Goal: Information Seeking & Learning: Find specific fact

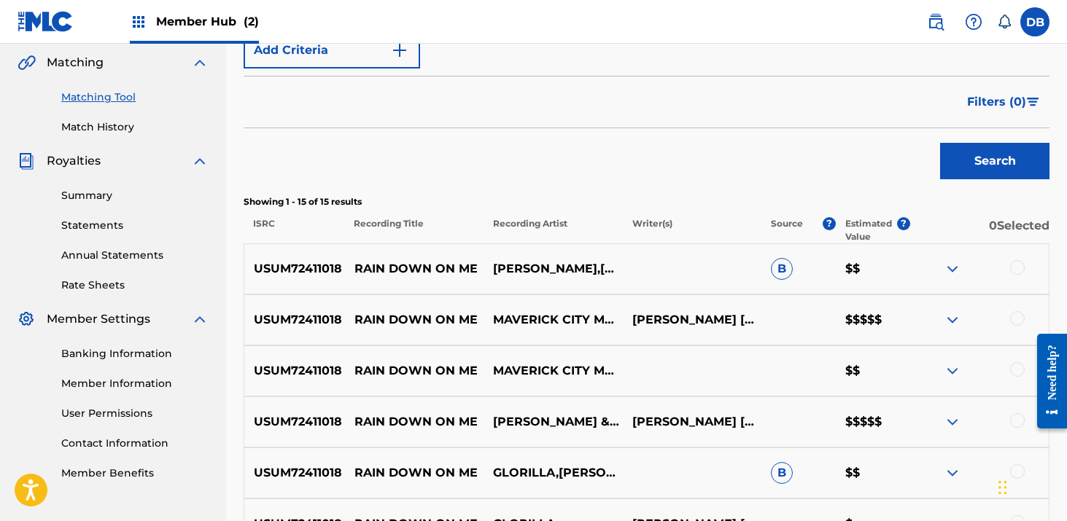
scroll to position [234, 0]
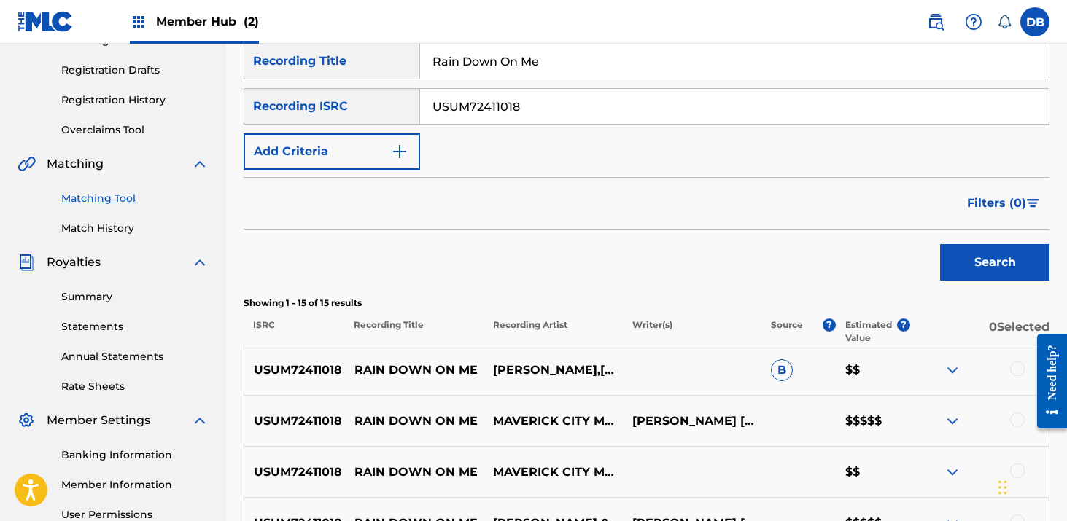
click at [103, 195] on link "Matching Tool" at bounding box center [134, 198] width 147 height 15
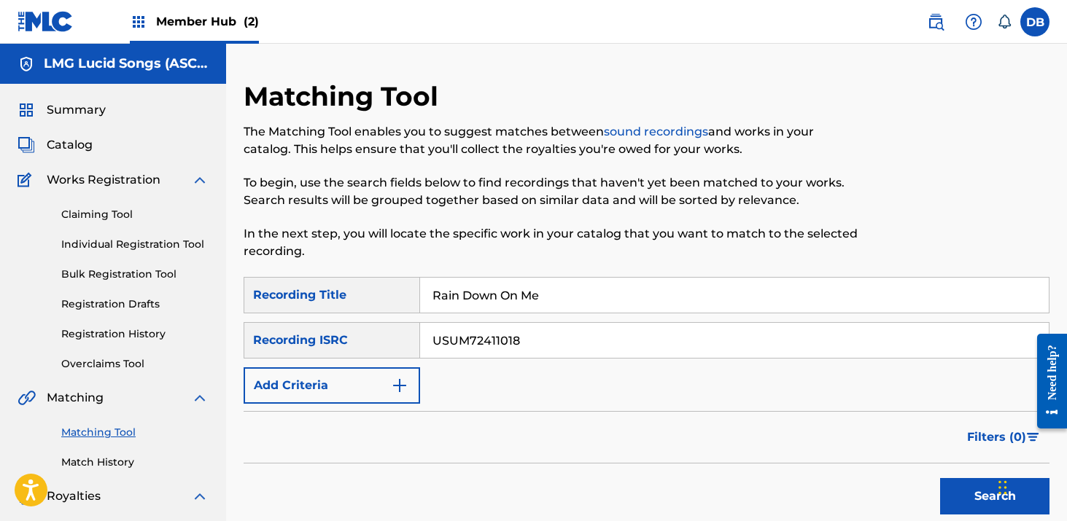
click at [540, 298] on input "Rain Down On Me" at bounding box center [734, 295] width 629 height 35
type input "I Feel Great"
click at [467, 341] on input "USUM72411018" at bounding box center [734, 340] width 629 height 35
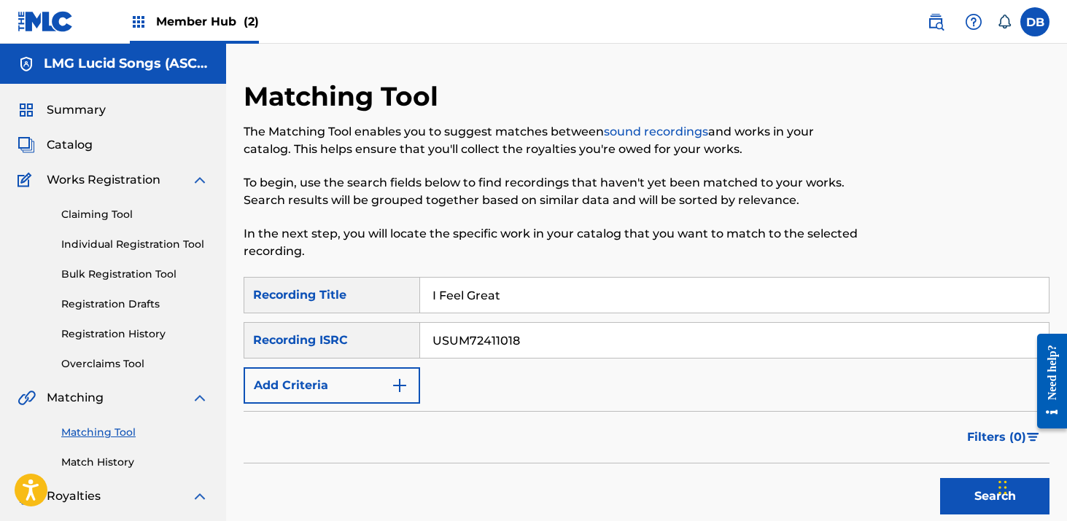
click at [467, 341] on input "USUM72411018" at bounding box center [734, 340] width 629 height 35
paste input "YG1335540"
type input "USUYG1335540"
click at [940, 478] on button "Search" at bounding box center [994, 496] width 109 height 36
drag, startPoint x: 548, startPoint y: 337, endPoint x: 438, endPoint y: 331, distance: 110.3
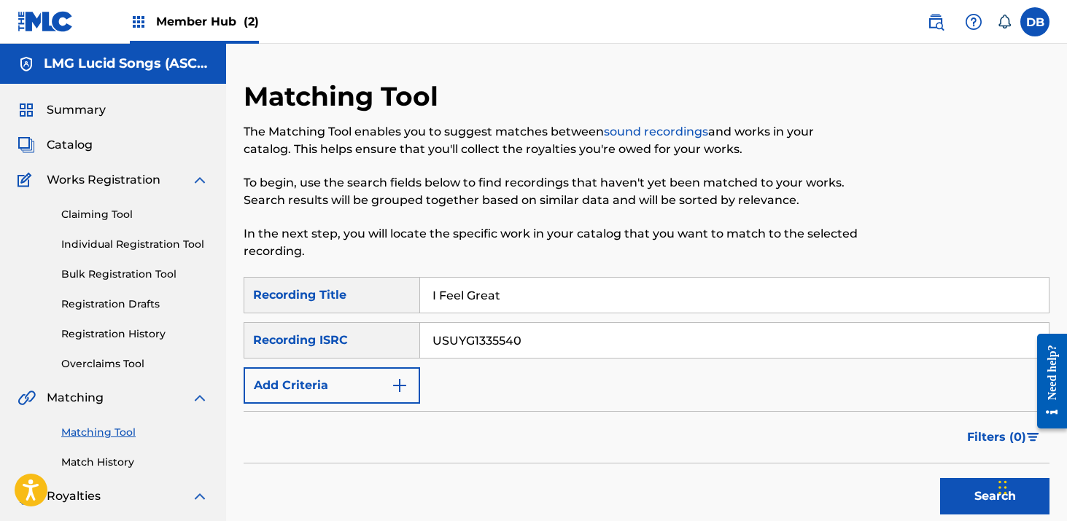
click at [438, 331] on input "USUYG1335540" at bounding box center [734, 340] width 629 height 35
click at [938, 23] on img at bounding box center [936, 22] width 18 height 18
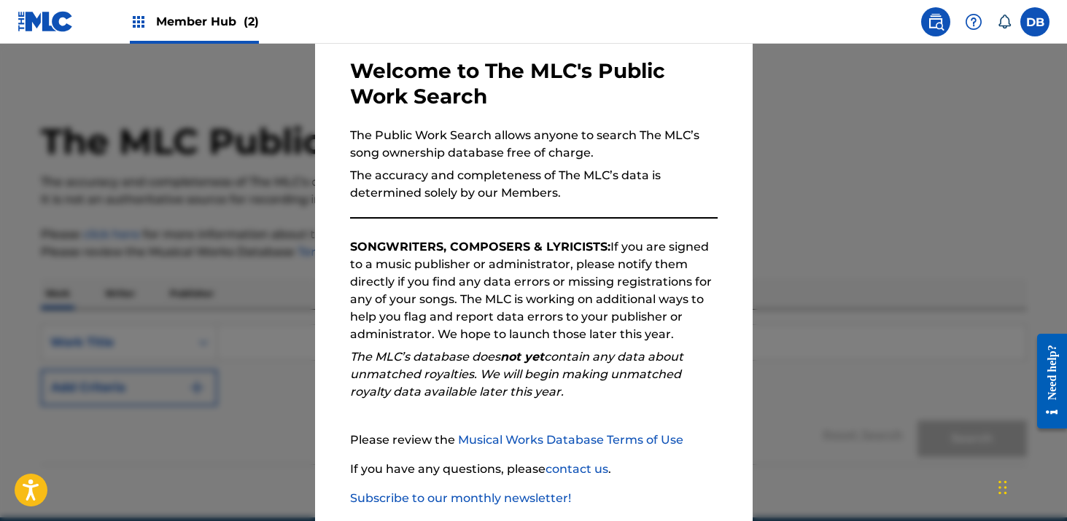
scroll to position [146, 0]
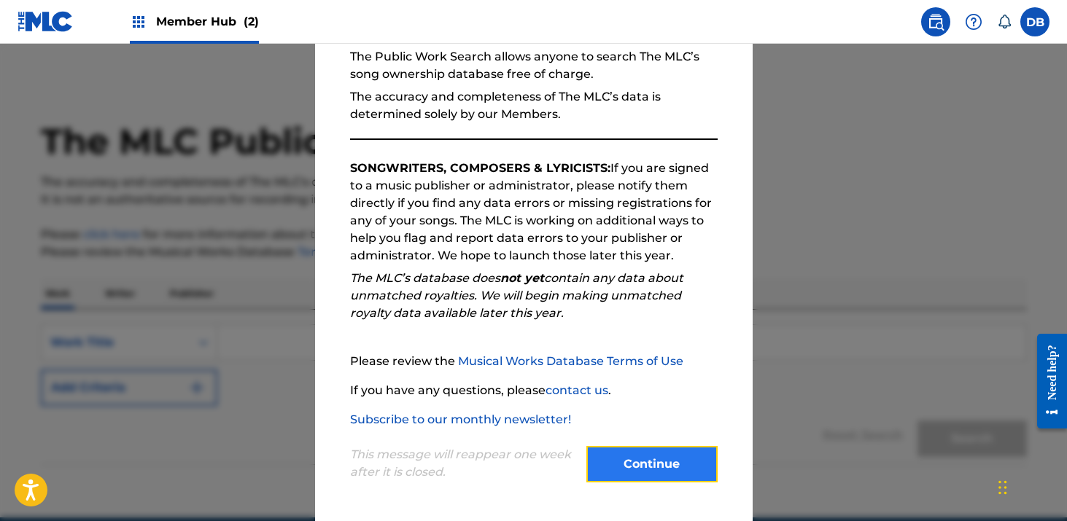
click at [648, 465] on button "Continue" at bounding box center [651, 464] width 131 height 36
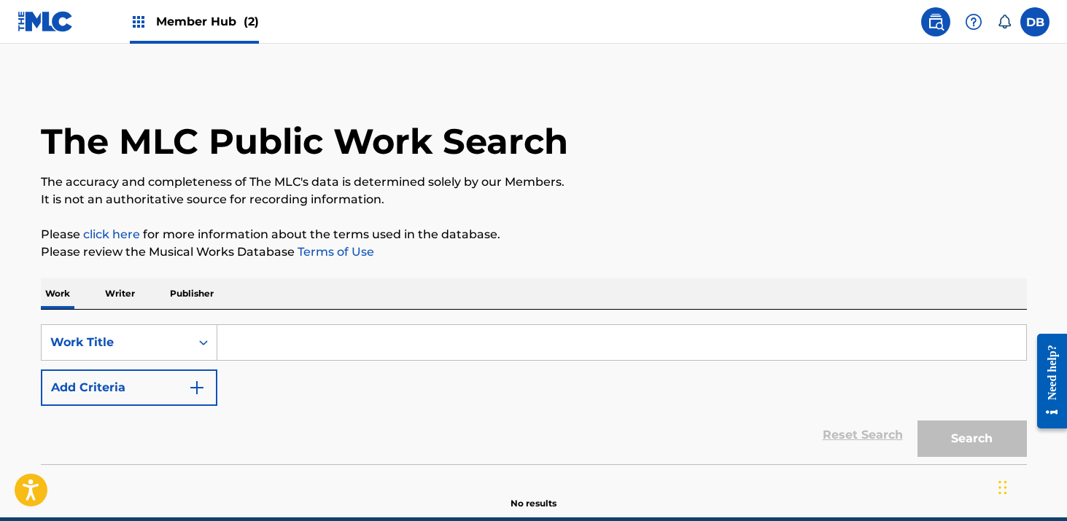
click at [346, 330] on input "Search Form" at bounding box center [621, 342] width 809 height 35
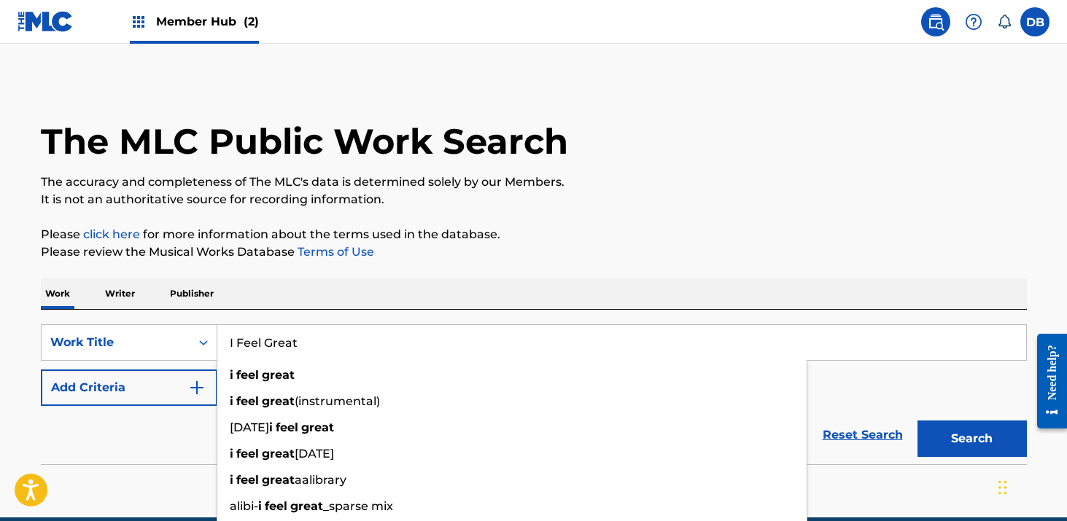
type input "I Feel Great"
click at [300, 300] on div "Work Writer Publisher" at bounding box center [534, 294] width 986 height 31
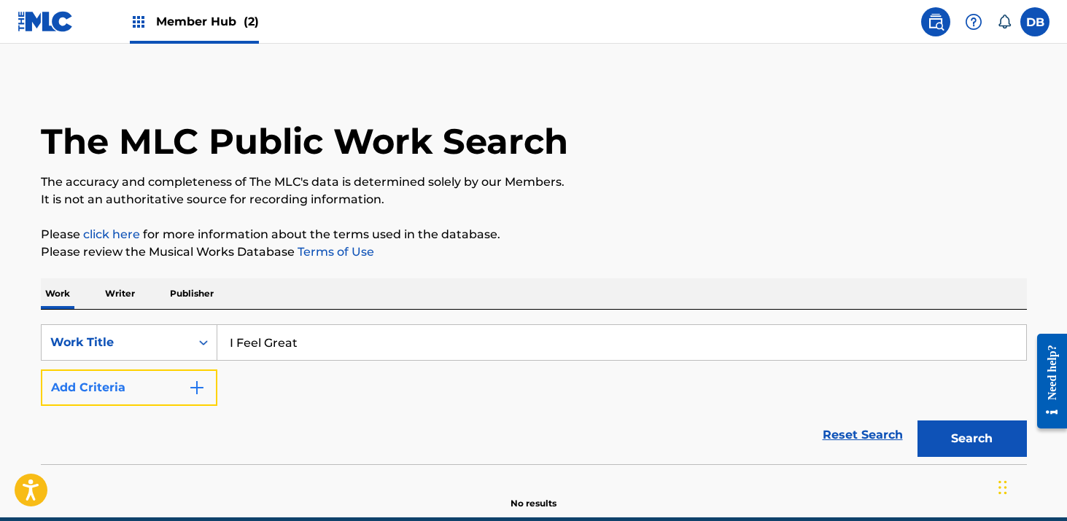
click at [183, 381] on button "Add Criteria" at bounding box center [129, 388] width 176 height 36
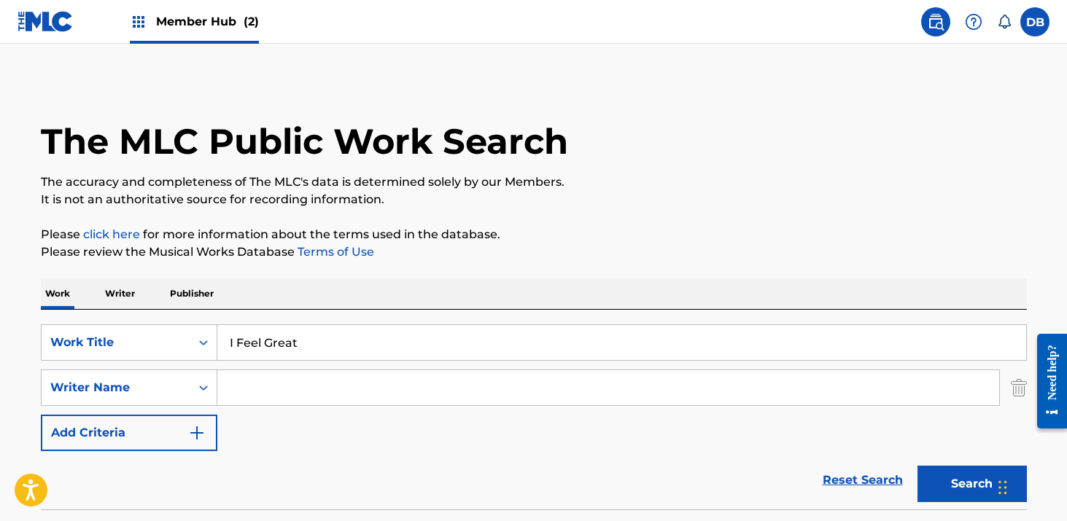
click at [278, 383] on input "Search Form" at bounding box center [608, 387] width 782 height 35
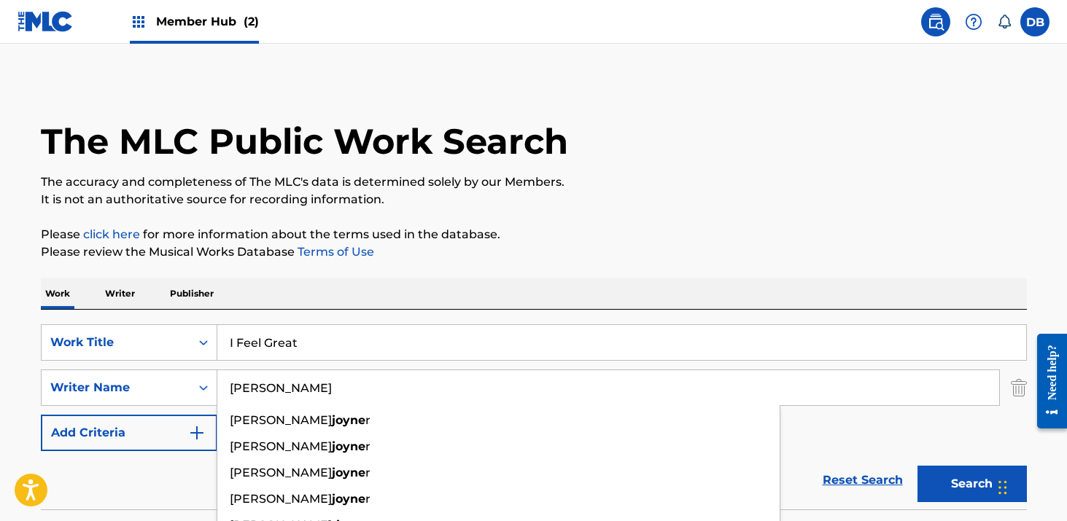
type input "[PERSON_NAME]"
click at [917, 466] on button "Search" at bounding box center [971, 484] width 109 height 36
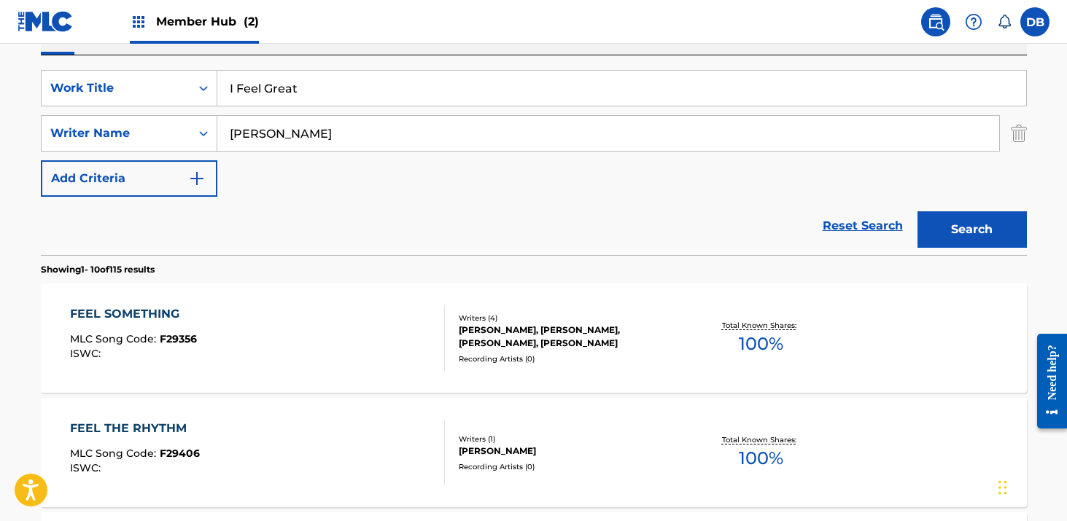
scroll to position [226, 0]
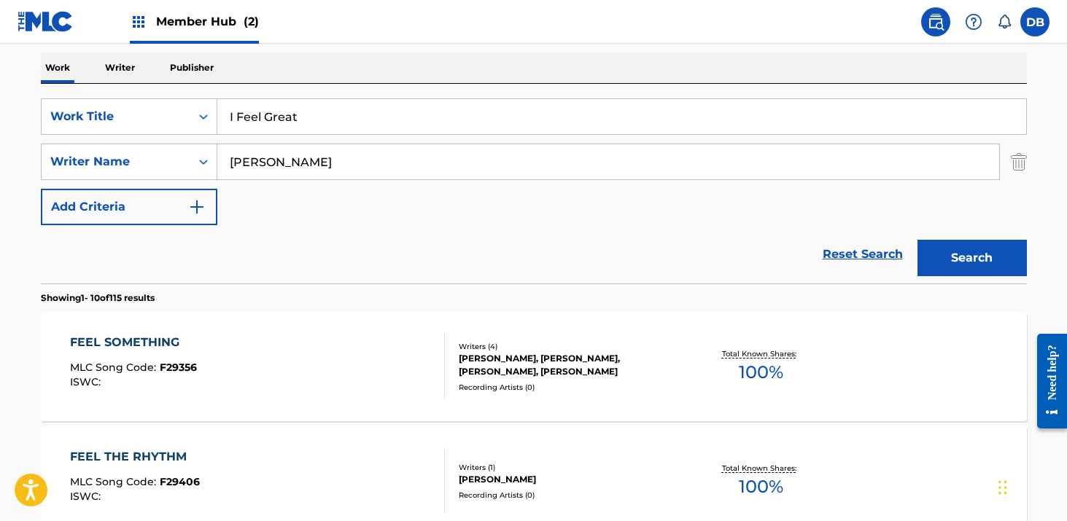
click at [324, 117] on input "I Feel Great" at bounding box center [621, 116] width 809 height 35
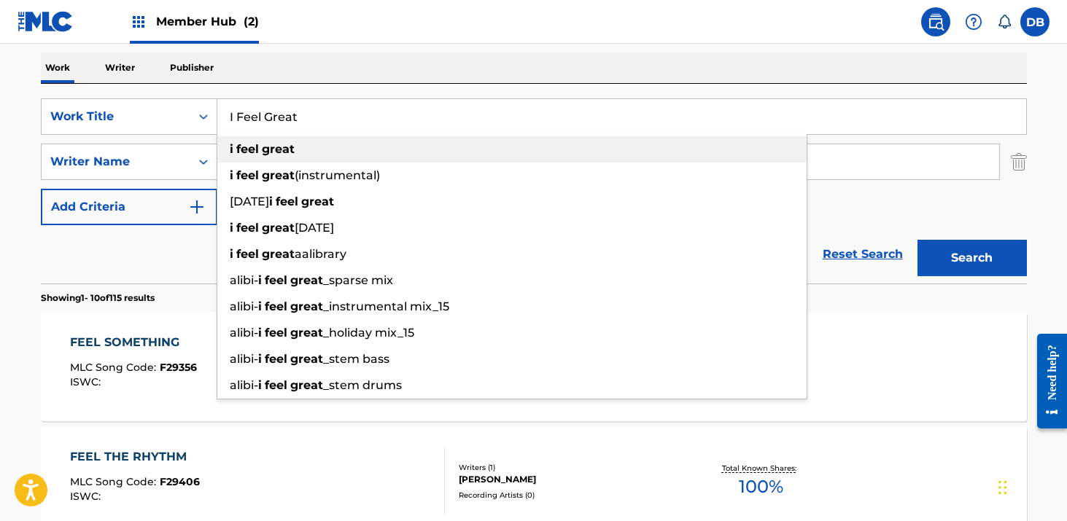
click at [330, 144] on div "i feel great" at bounding box center [511, 149] width 589 height 26
type input "i feel great"
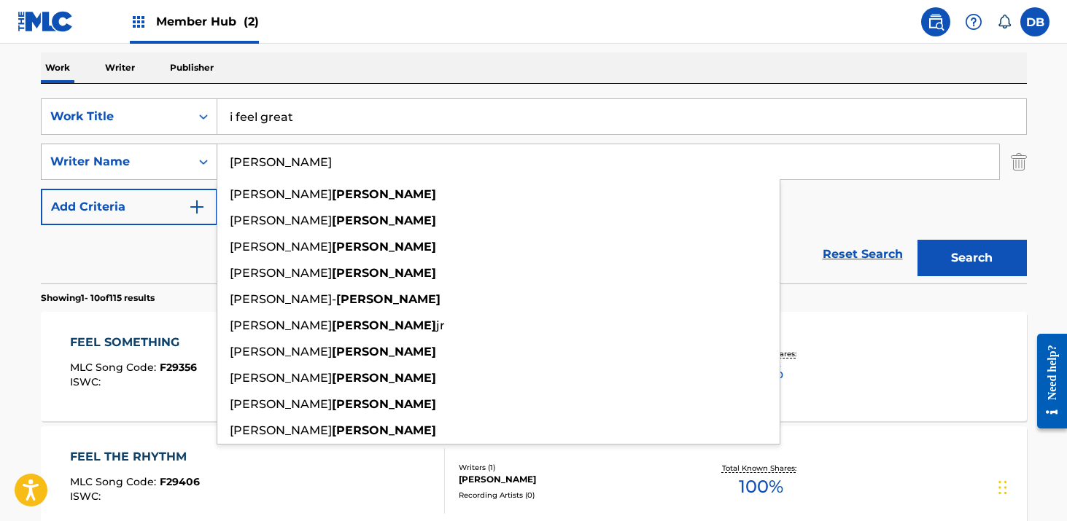
drag, startPoint x: 322, startPoint y: 157, endPoint x: 166, endPoint y: 157, distance: 156.1
click at [168, 157] on div "SearchWithCriteria143363b9-41be-402a-8709-2d8c000d5645 Writer Name [PERSON_NAME…" at bounding box center [534, 162] width 986 height 36
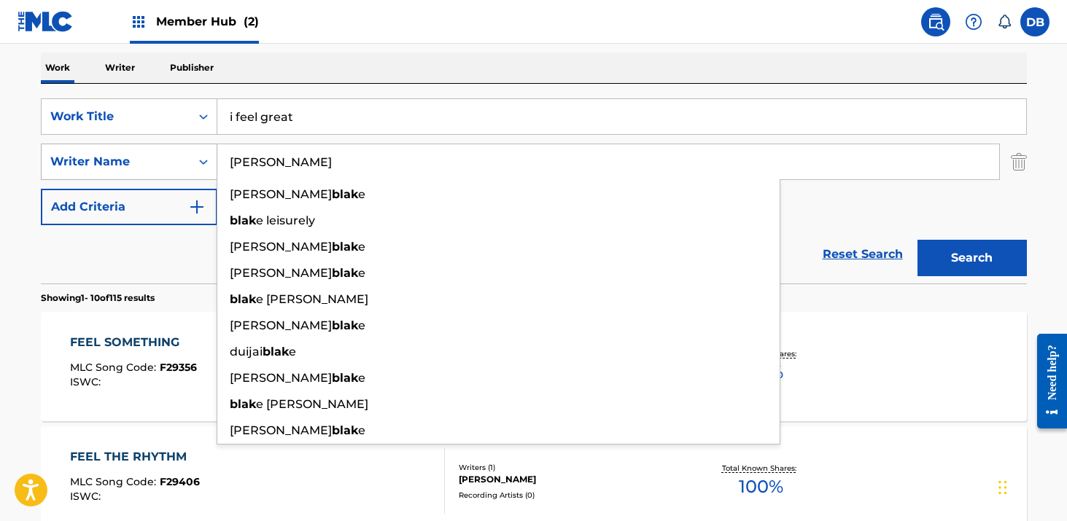
type input "[PERSON_NAME]"
click at [917, 240] on button "Search" at bounding box center [971, 258] width 109 height 36
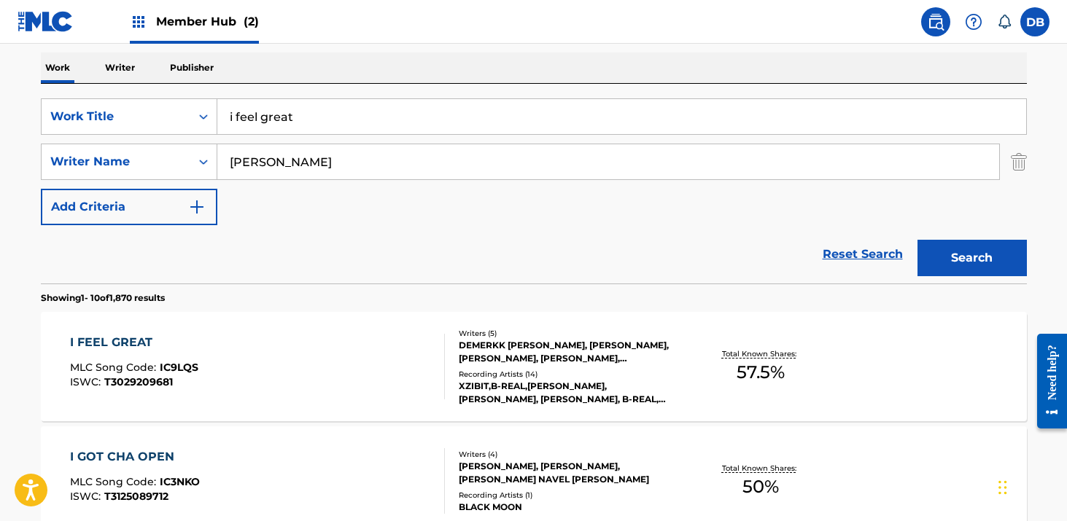
click at [542, 388] on div "XZIBIT,B-REAL,[PERSON_NAME],[PERSON_NAME], [PERSON_NAME], B-REAL, [PERSON_NAME]…" at bounding box center [569, 393] width 220 height 26
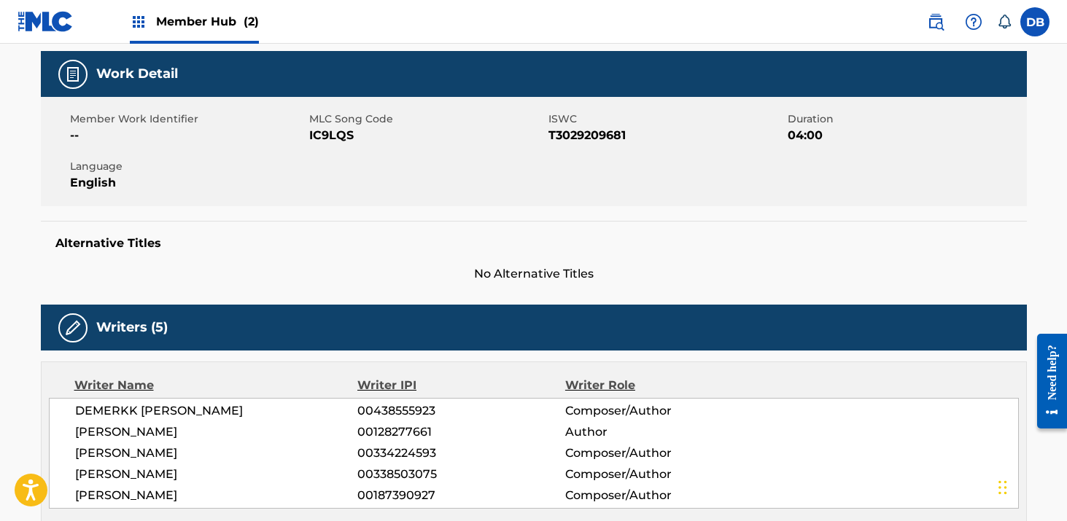
scroll to position [217, 0]
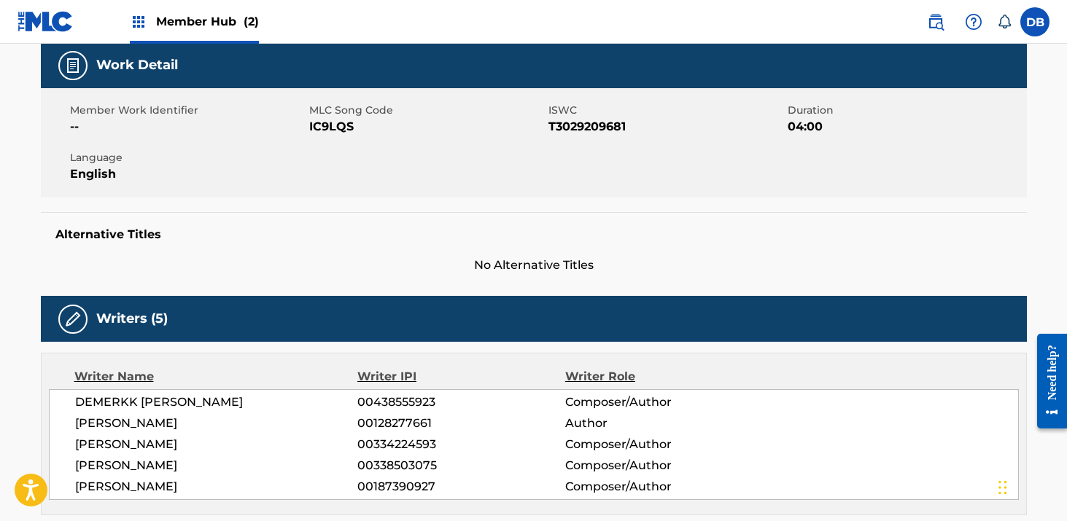
click at [327, 126] on span "IC9LQS" at bounding box center [427, 127] width 236 height 18
copy span "IC9LQS"
